Goal: Information Seeking & Learning: Learn about a topic

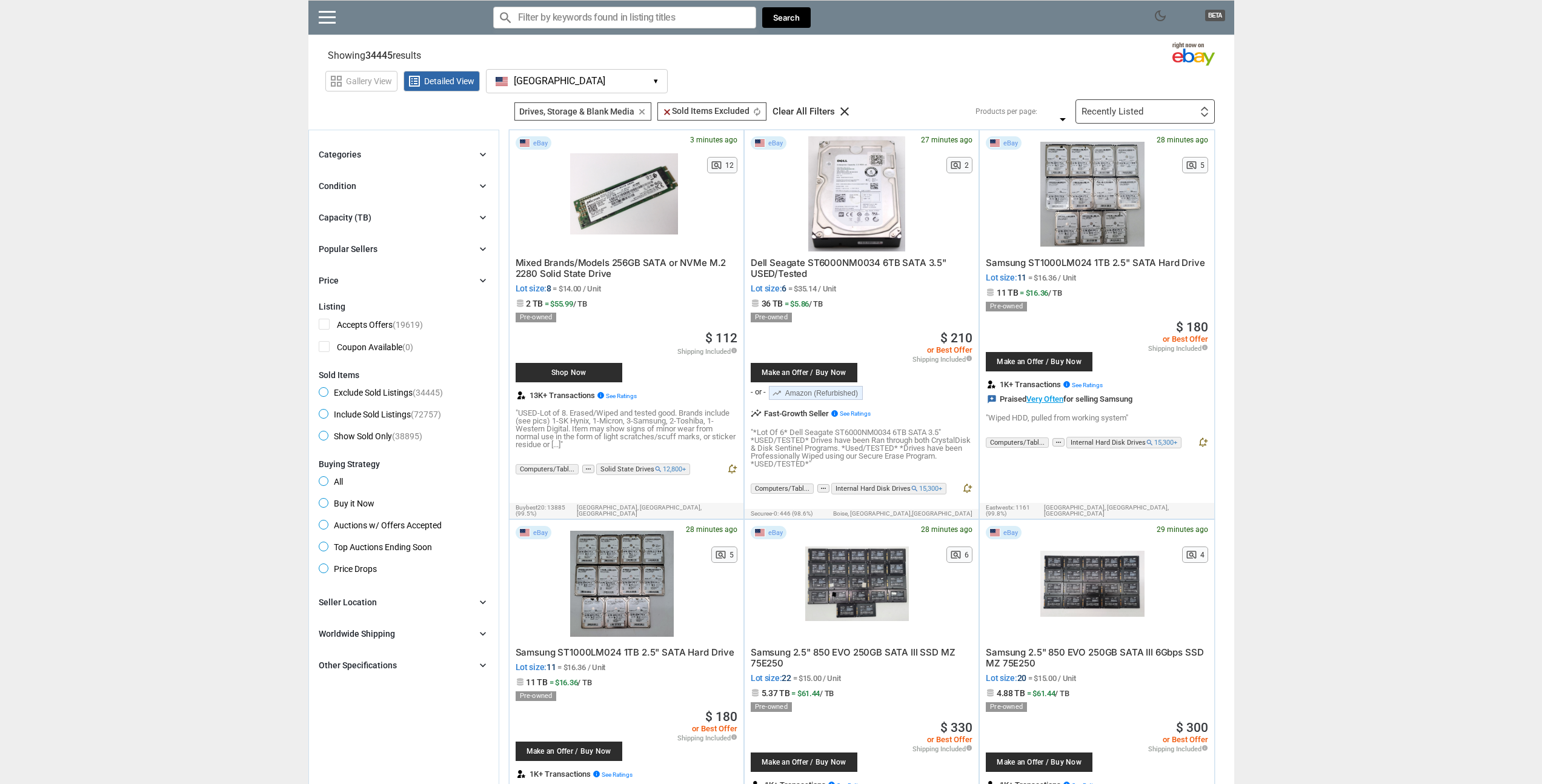
click at [417, 220] on div "Capacity (TB) chevron_right" at bounding box center [404, 217] width 170 height 15
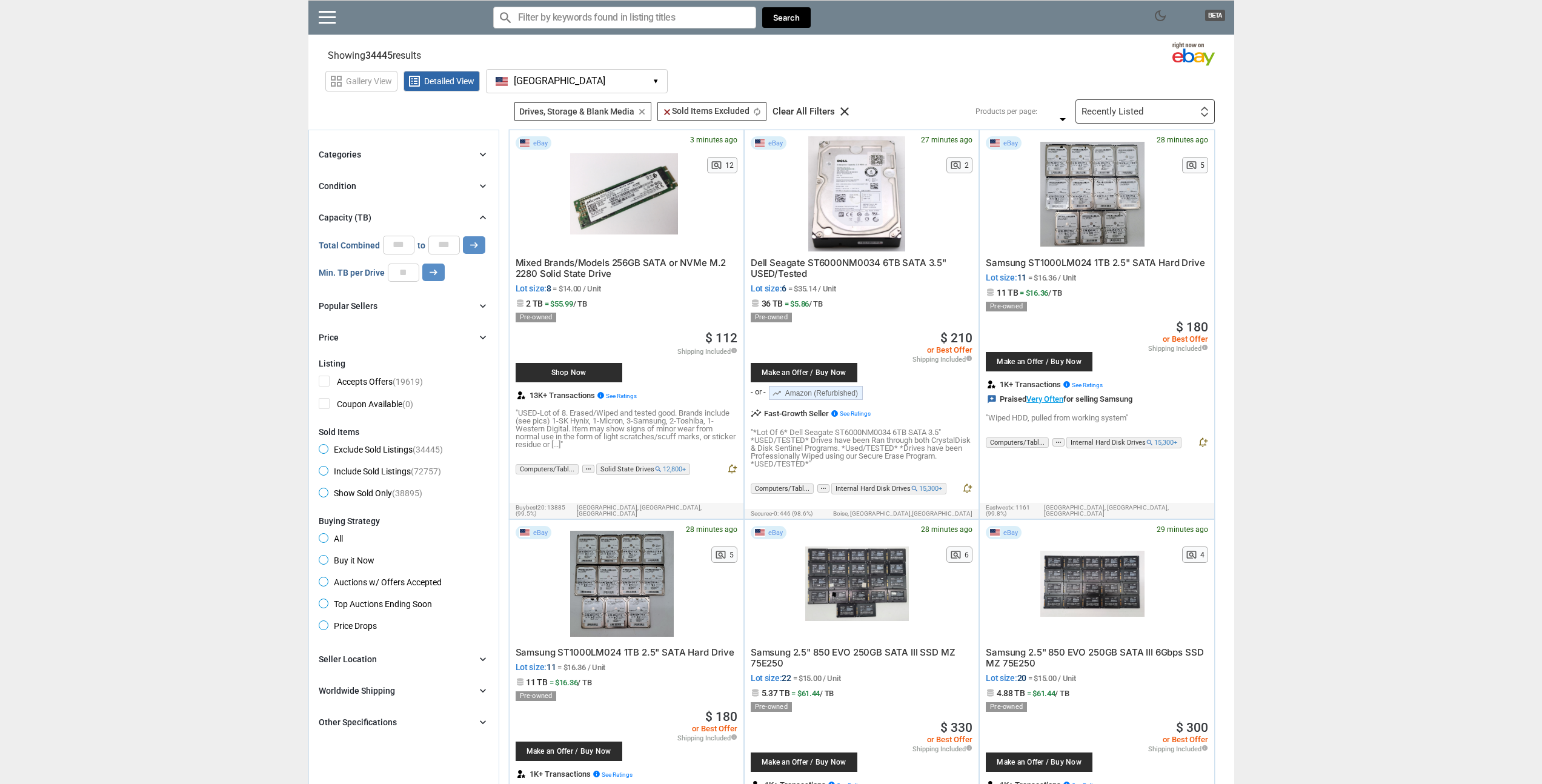
click at [413, 181] on div "Condition chevron_right" at bounding box center [404, 186] width 170 height 15
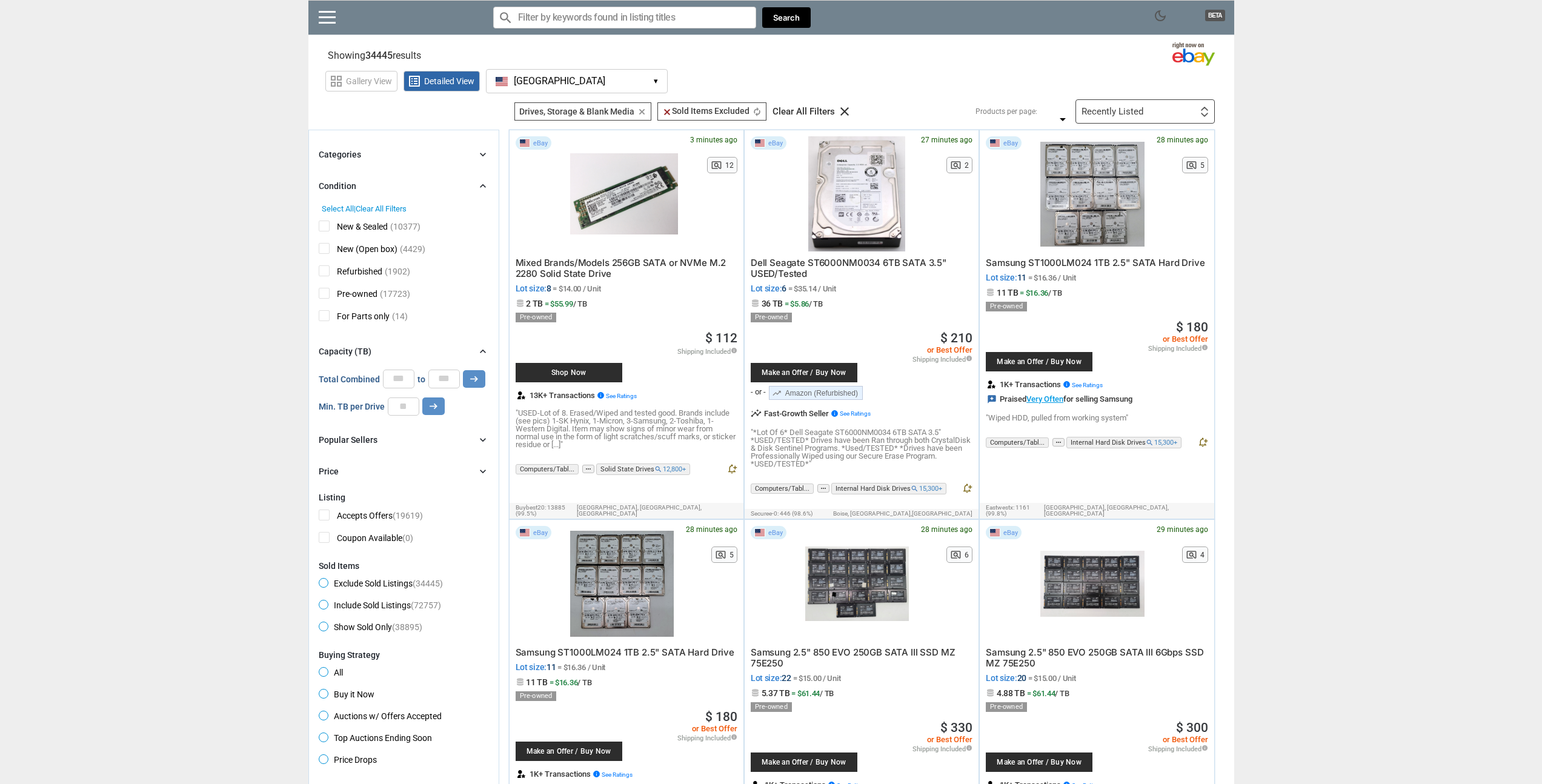
click at [414, 190] on div "Condition chevron_right" at bounding box center [404, 186] width 170 height 15
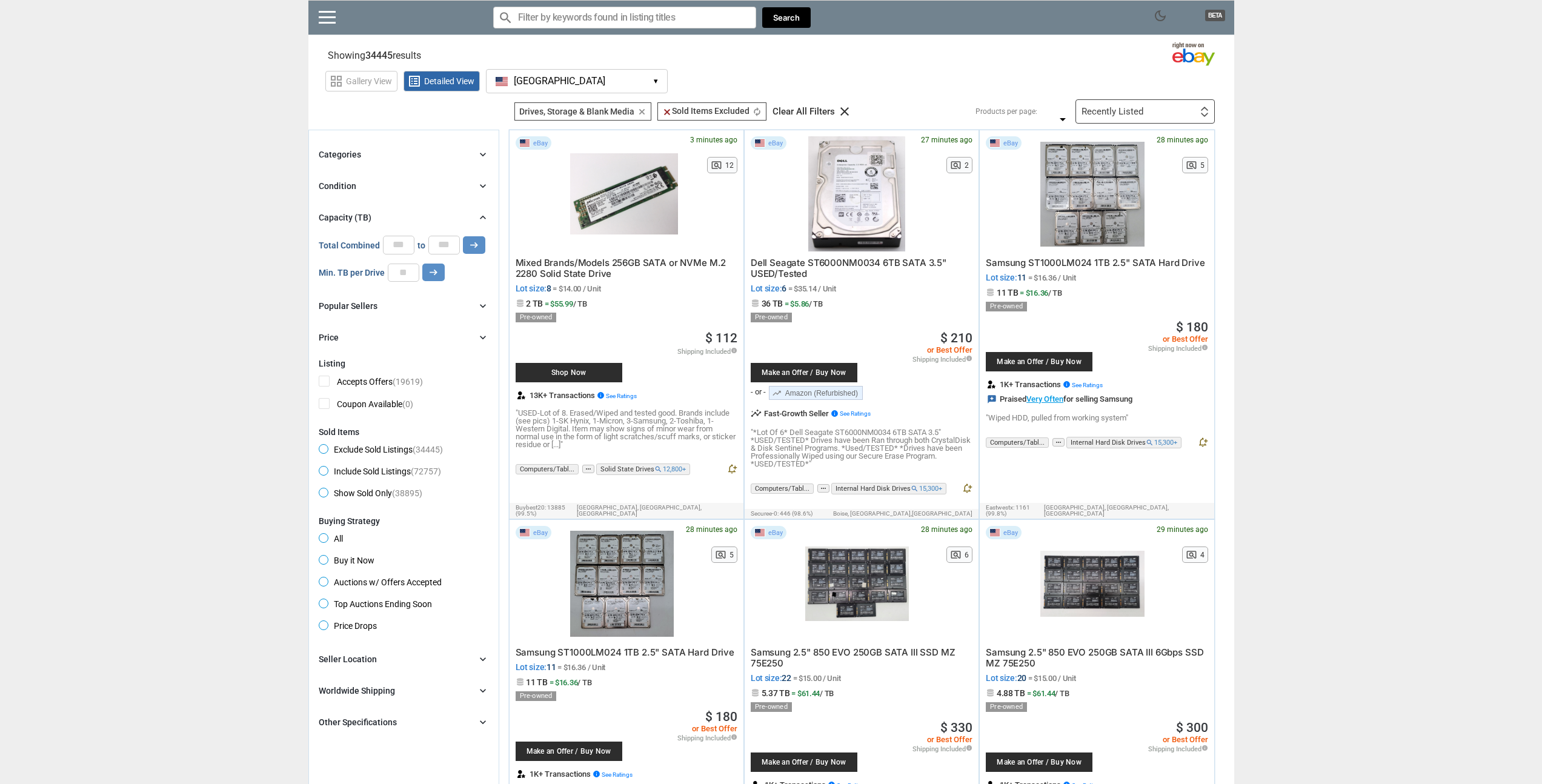
click at [420, 153] on div "Categories chevron_right" at bounding box center [404, 155] width 170 height 15
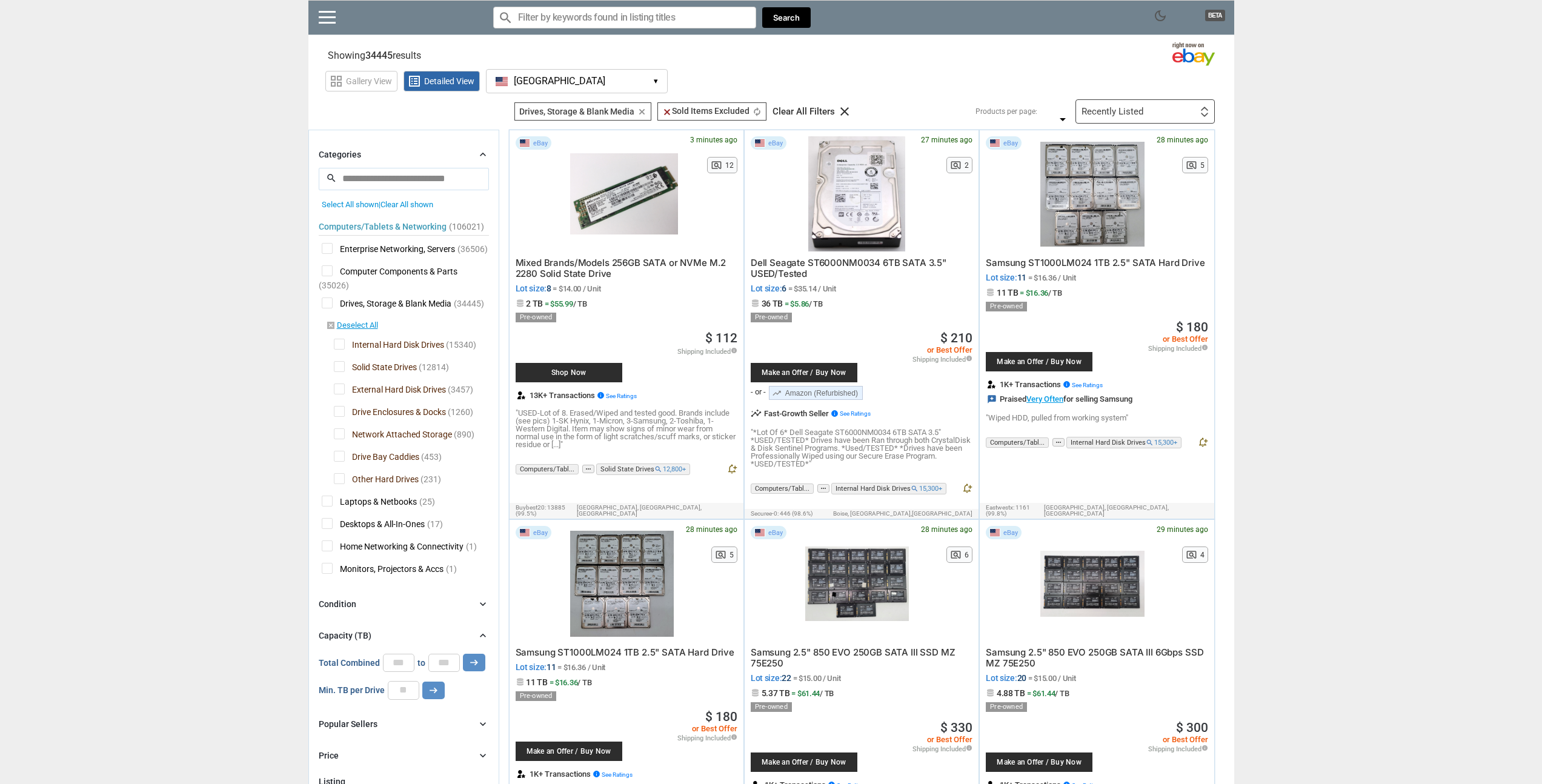
click at [420, 153] on div "Categories chevron_right" at bounding box center [404, 155] width 170 height 15
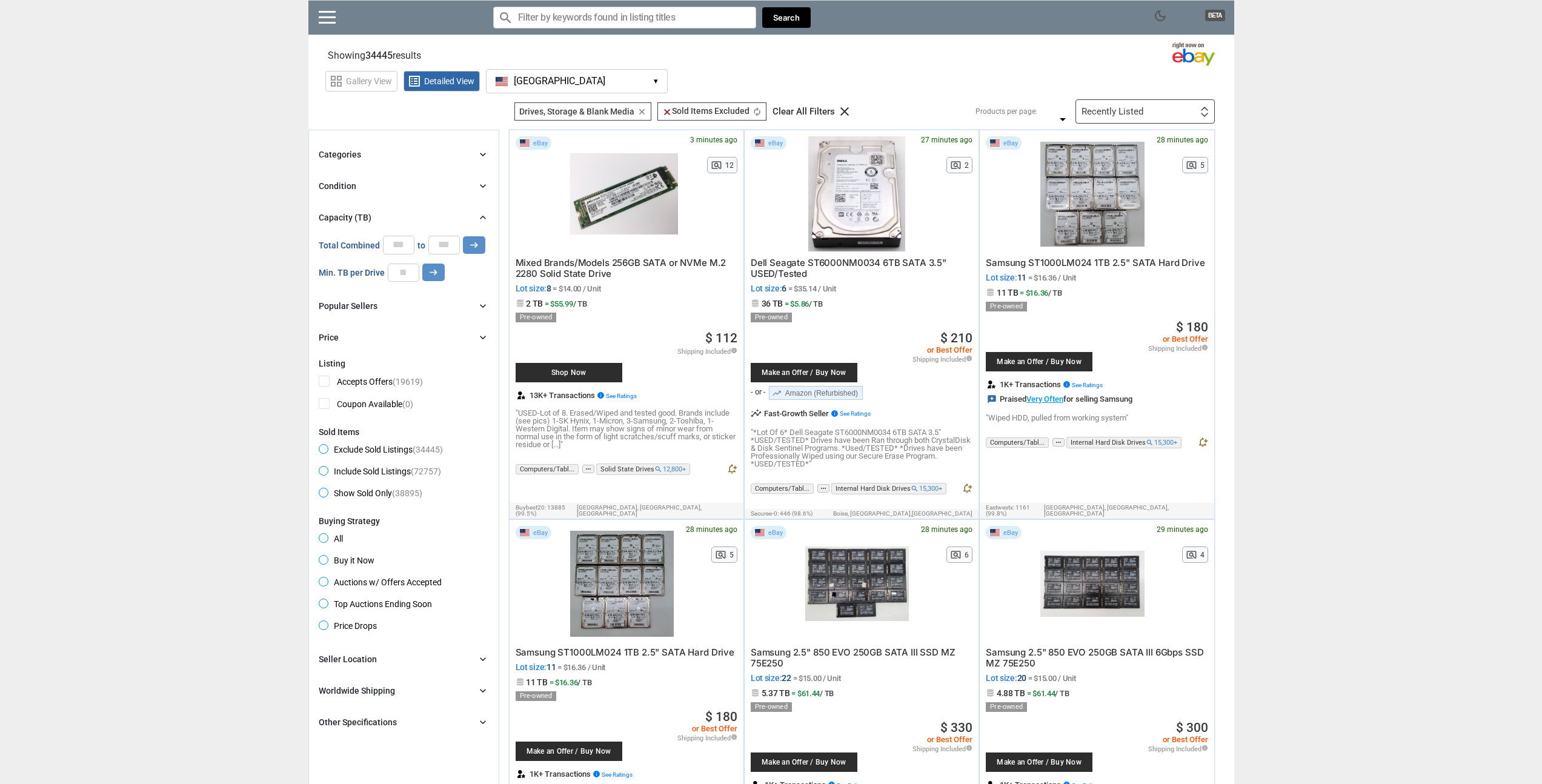
click at [429, 186] on div "Condition chevron_right" at bounding box center [404, 186] width 170 height 15
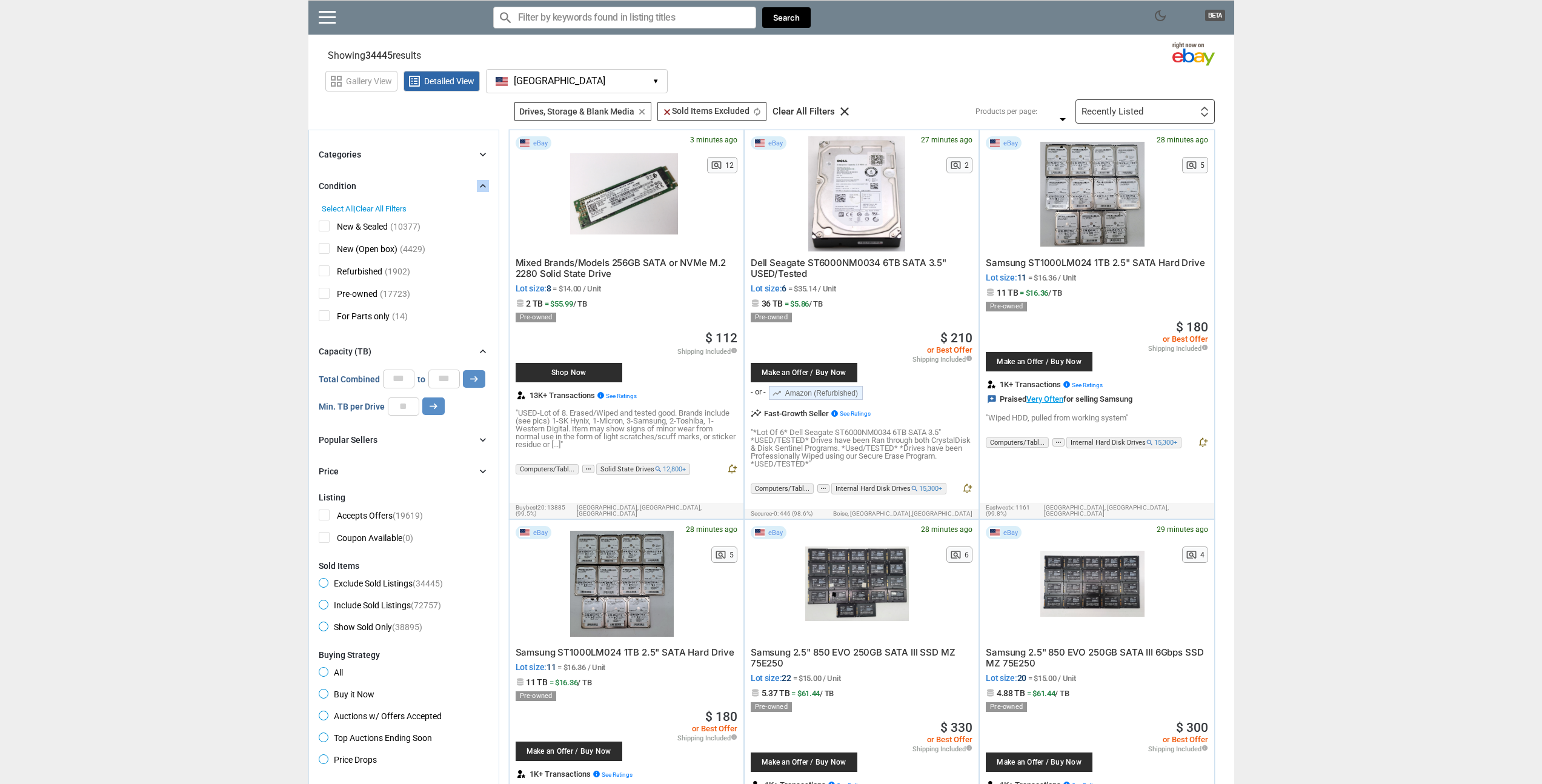
click at [429, 186] on div "Condition chevron_right" at bounding box center [404, 186] width 170 height 15
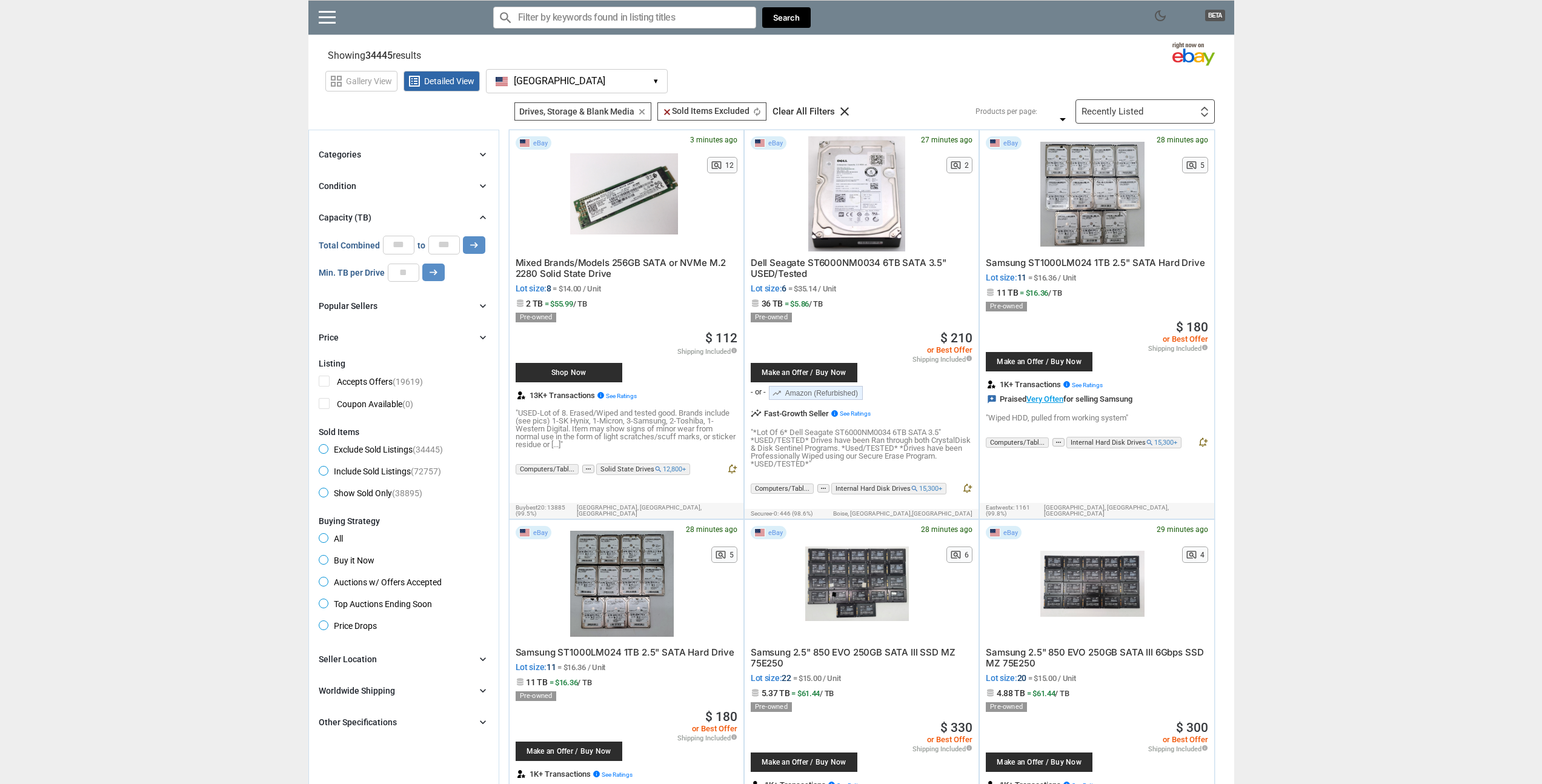
click at [427, 158] on div "Categories chevron_right" at bounding box center [404, 155] width 170 height 15
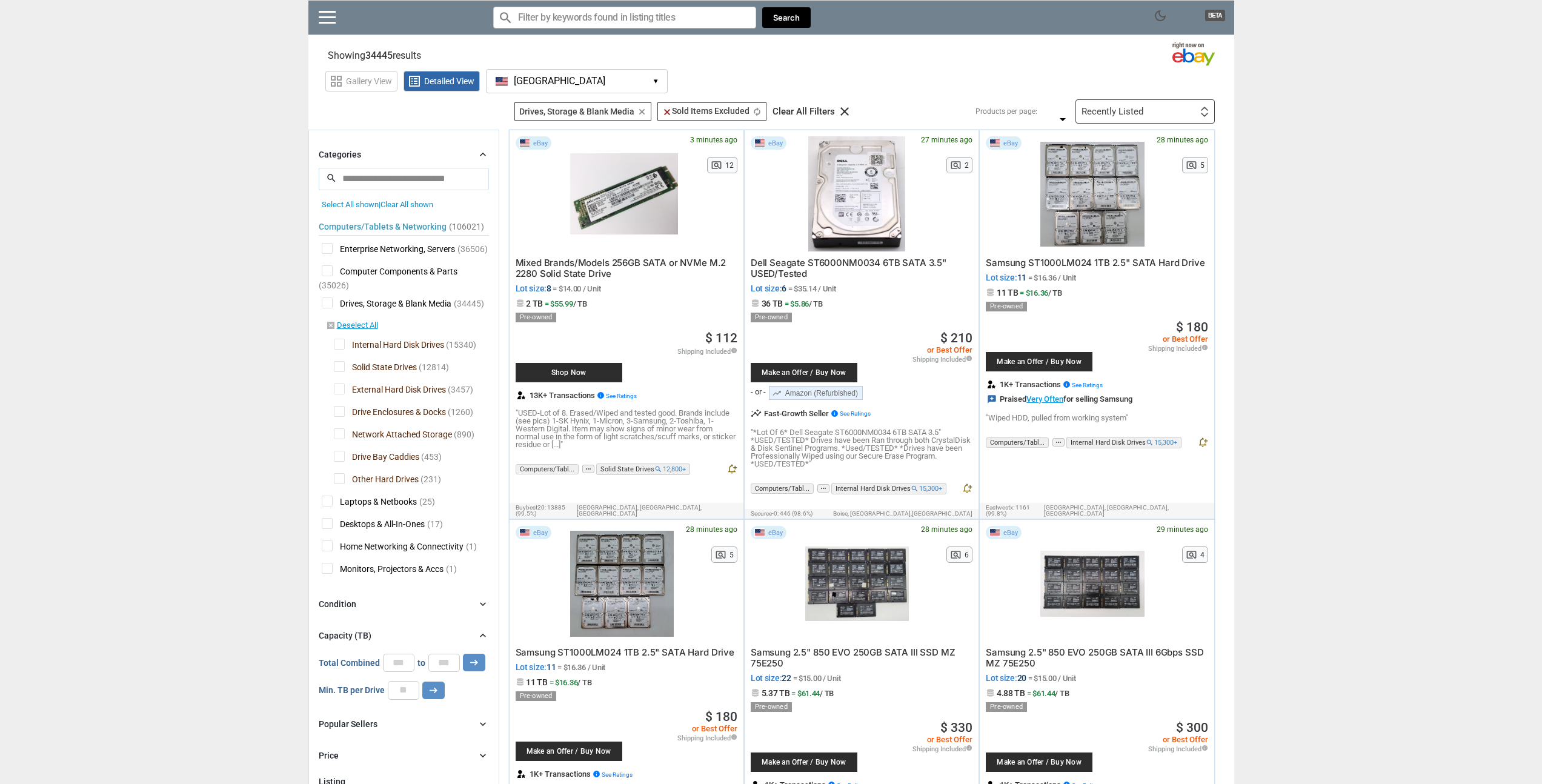
click at [341, 346] on span "Internal Hard Disk Drives" at bounding box center [389, 346] width 110 height 16
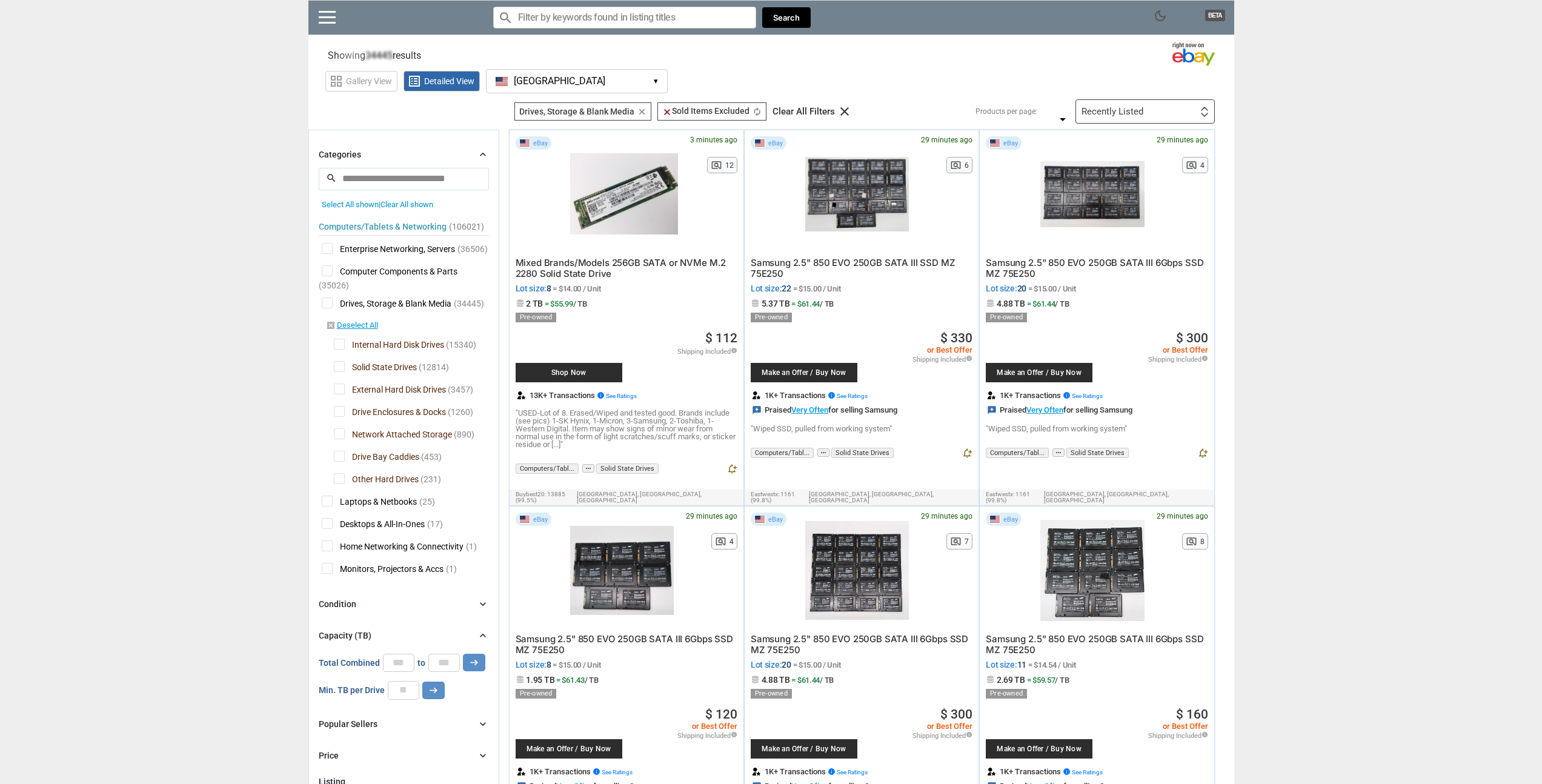
click at [342, 392] on span "External Hard Disk Drives" at bounding box center [389, 391] width 112 height 16
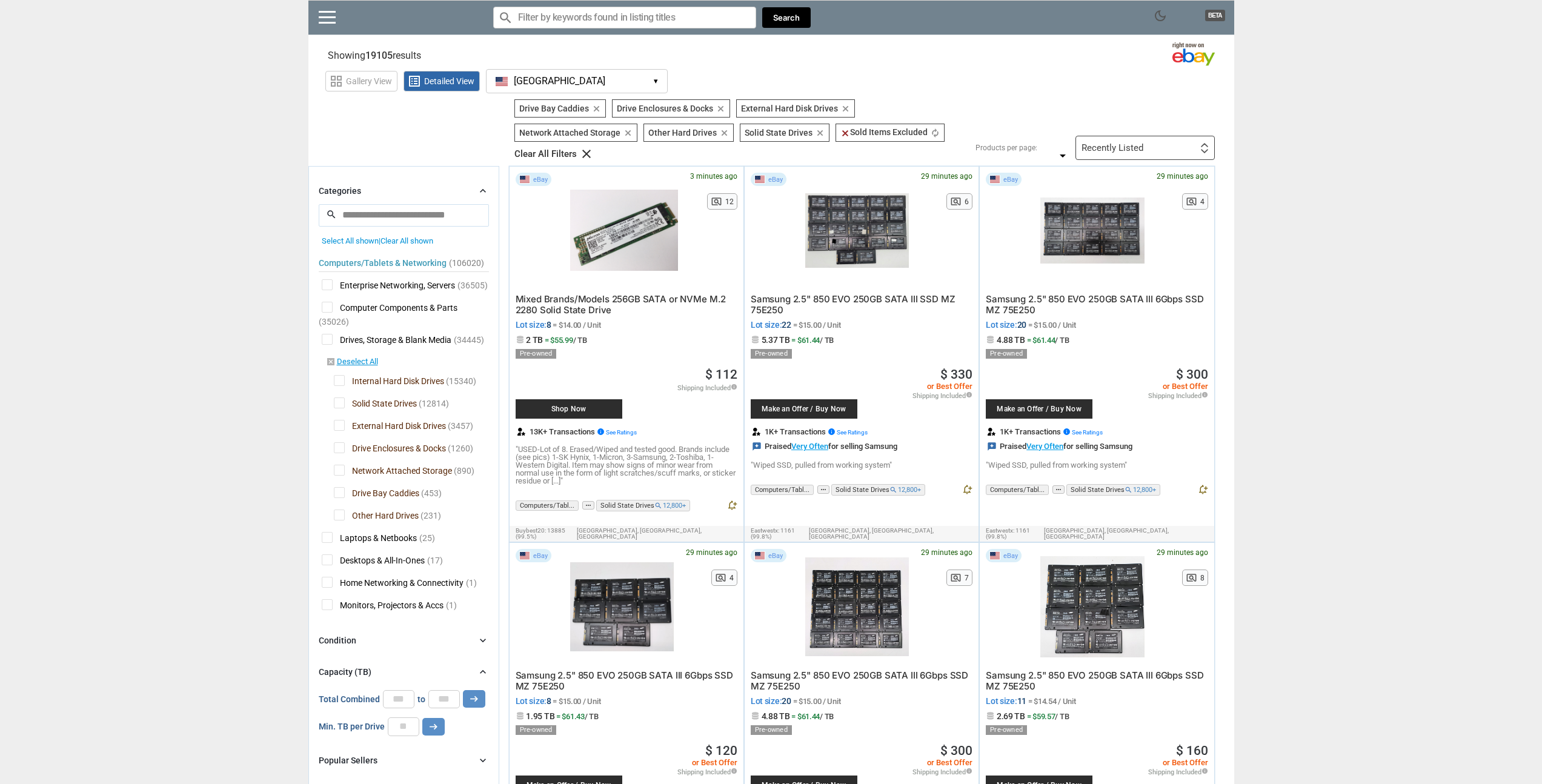
click at [338, 428] on span "External Hard Disk Drives" at bounding box center [389, 427] width 112 height 16
click at [341, 448] on span "Drive Enclosures & Docks" at bounding box center [389, 450] width 112 height 16
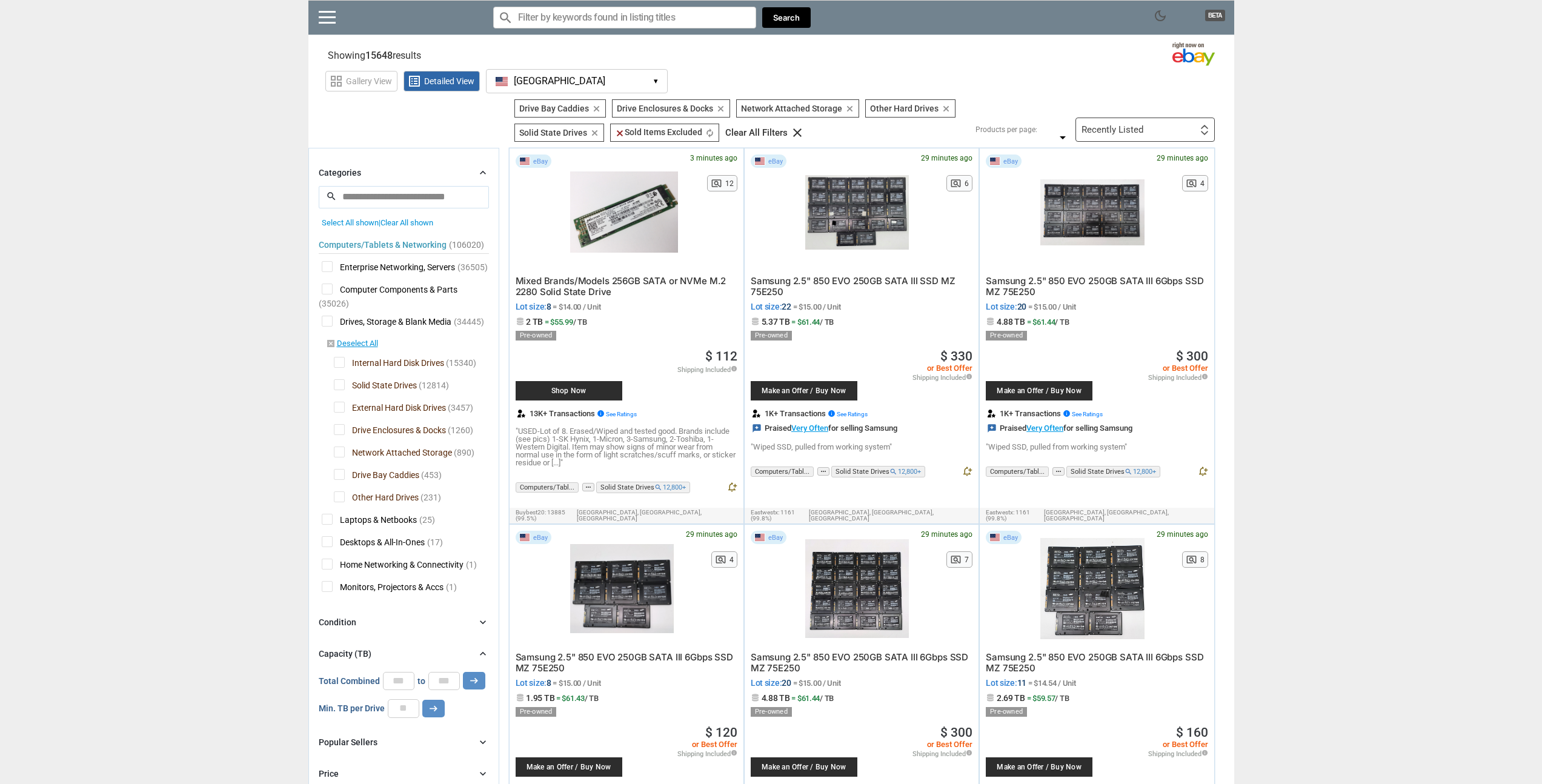
click at [334, 432] on span "Drive Enclosures & Docks" at bounding box center [389, 432] width 112 height 16
click at [398, 708] on input "number" at bounding box center [403, 708] width 32 height 18
type input "*"
click at [463, 672] on button "arrow_right_alt" at bounding box center [474, 680] width 22 height 17
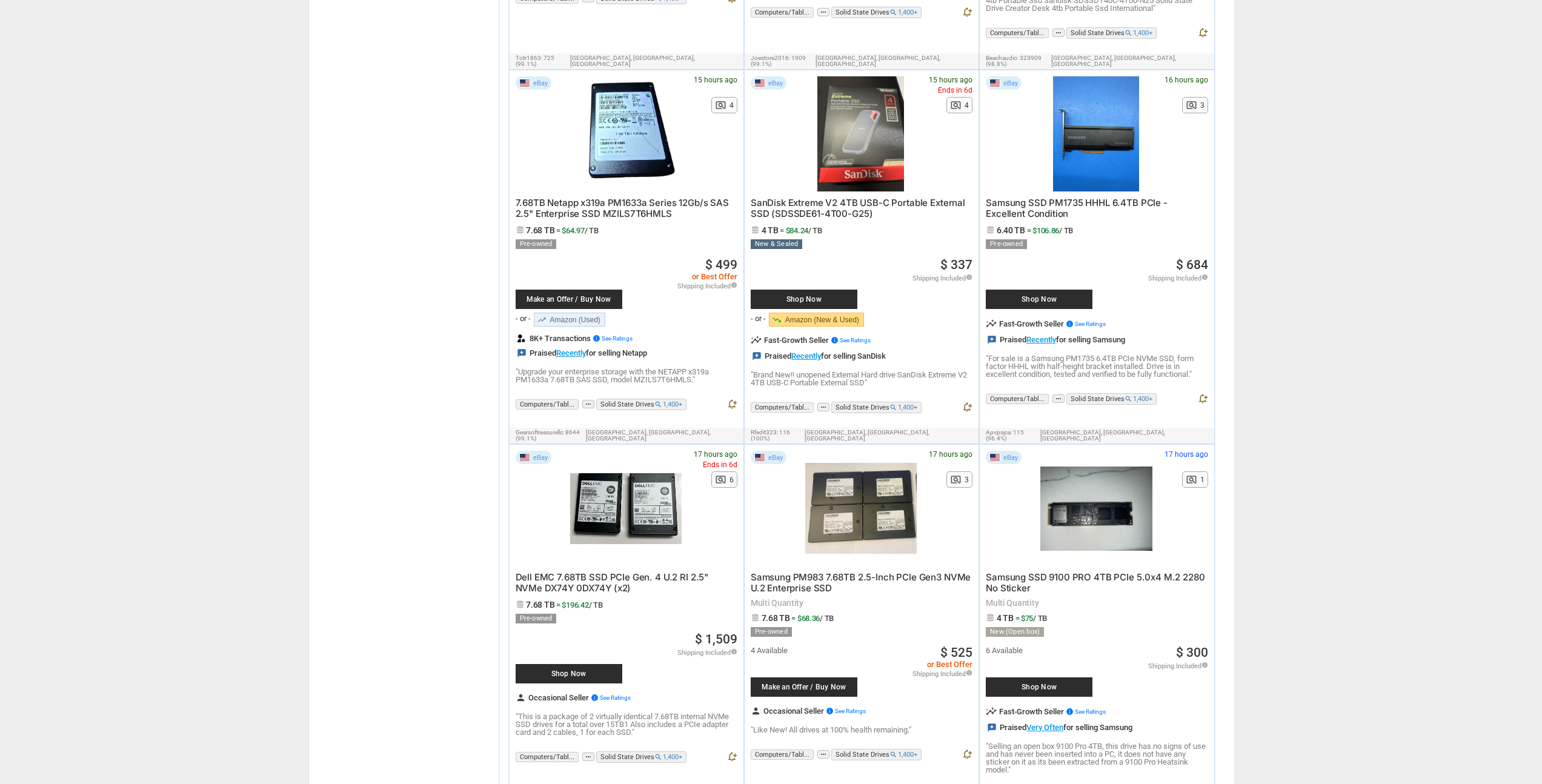
scroll to position [2240, 0]
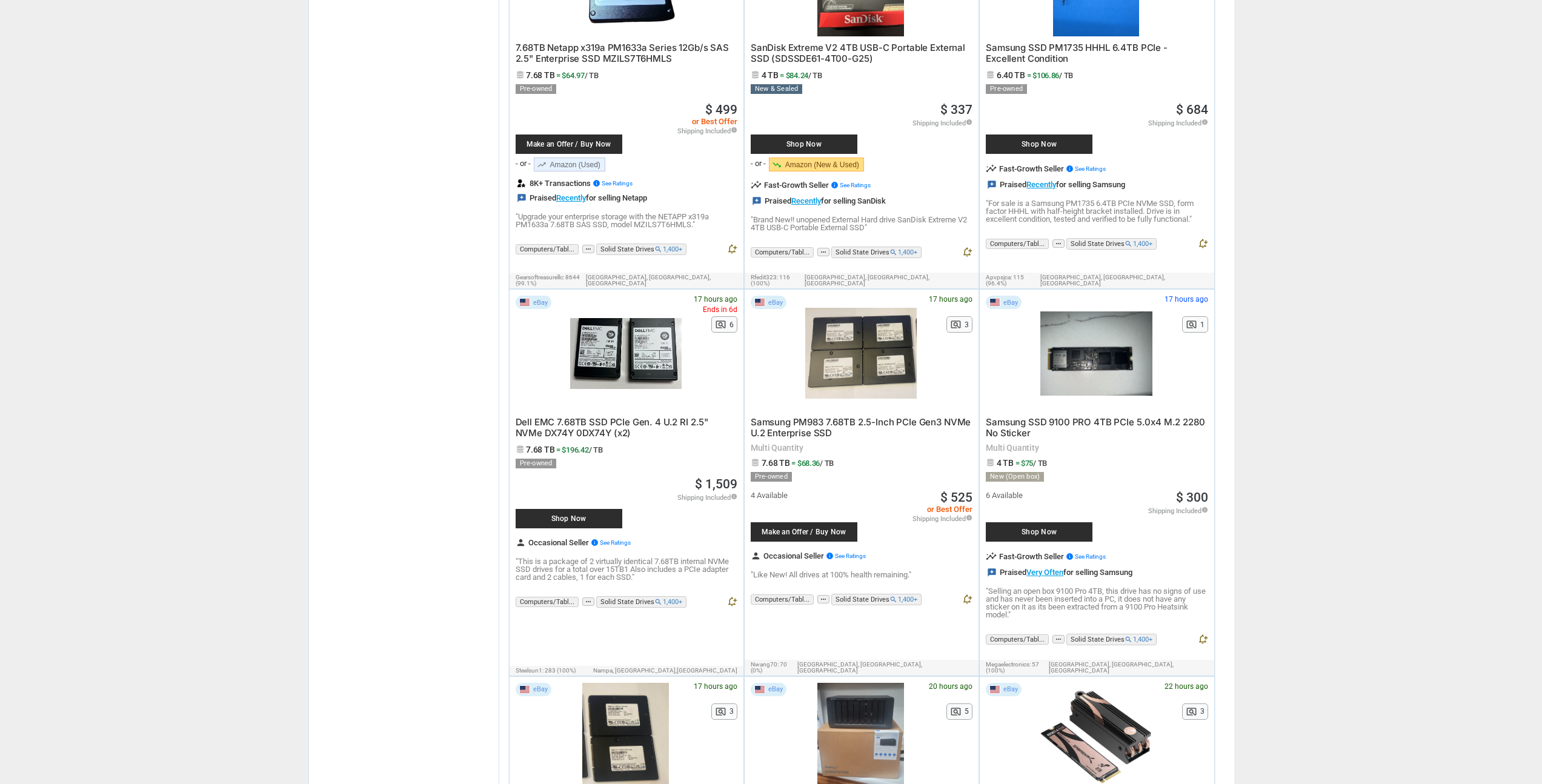
click at [571, 416] on span "Dell EMC 7.68TB SSD PCIe Gen. 4 U.2 RI 2.5" NVMe DX74Y 0DX74Y (x2)" at bounding box center [612, 427] width 193 height 22
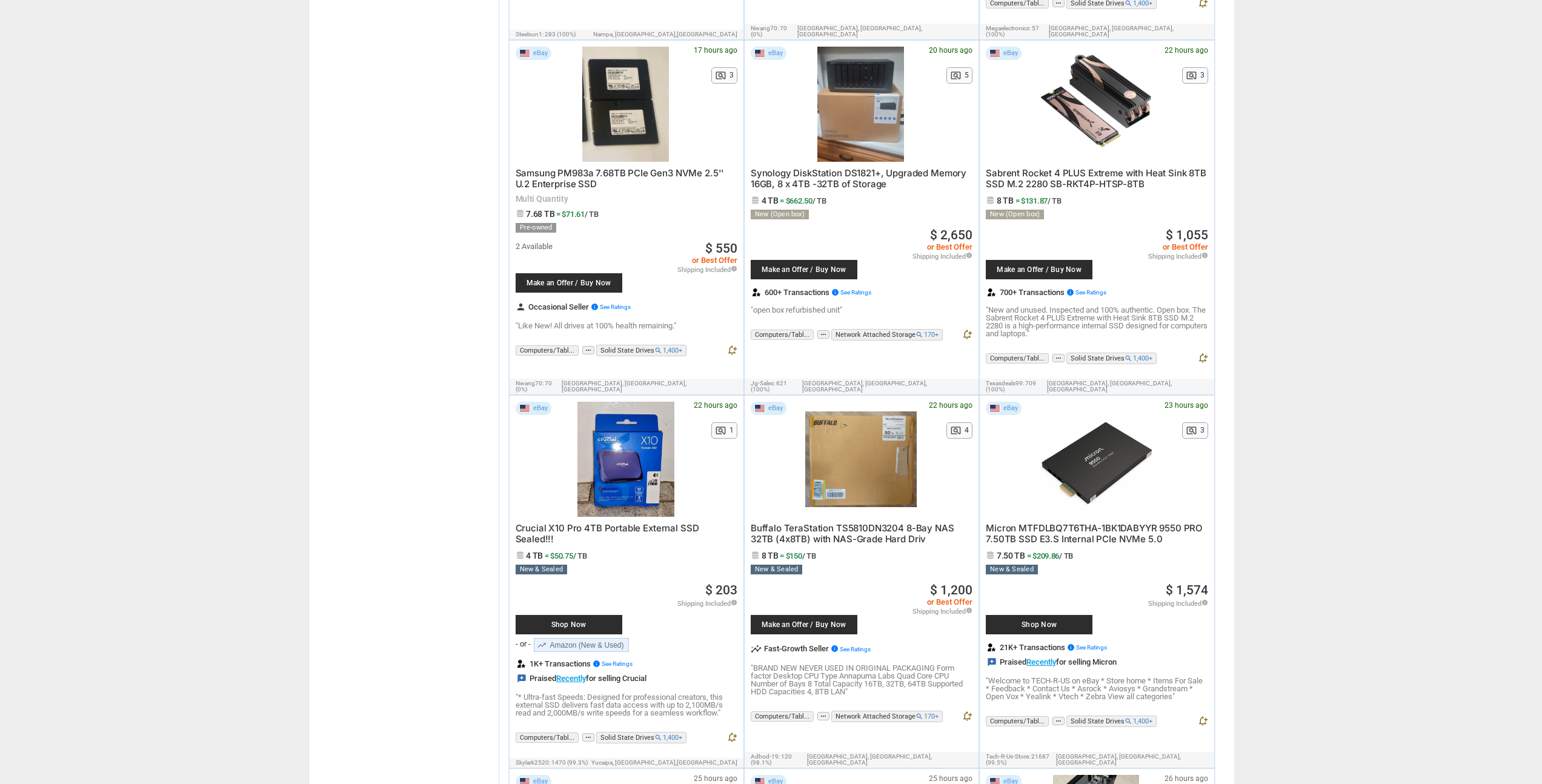
scroll to position [3058, 0]
